Goal: Navigation & Orientation: Find specific page/section

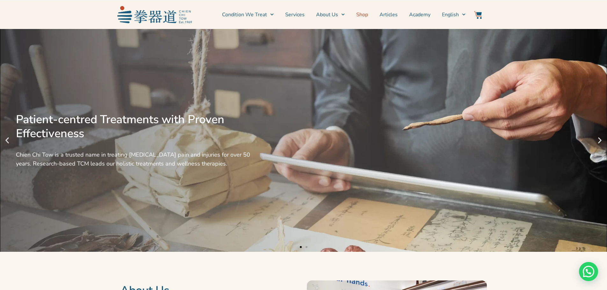
click at [365, 13] on link "Shop" at bounding box center [362, 15] width 12 height 16
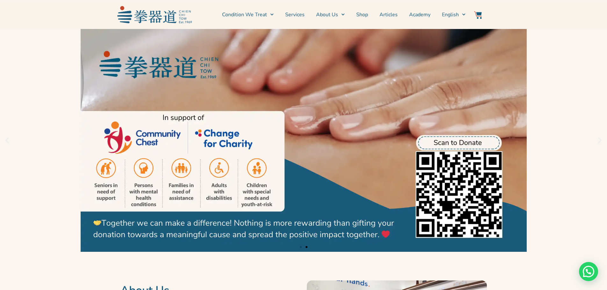
scroll to position [127, 0]
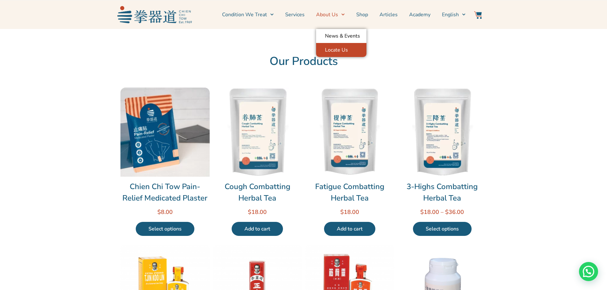
click at [326, 47] on link "Locate Us" at bounding box center [341, 50] width 50 height 14
